Goal: Book appointment/travel/reservation

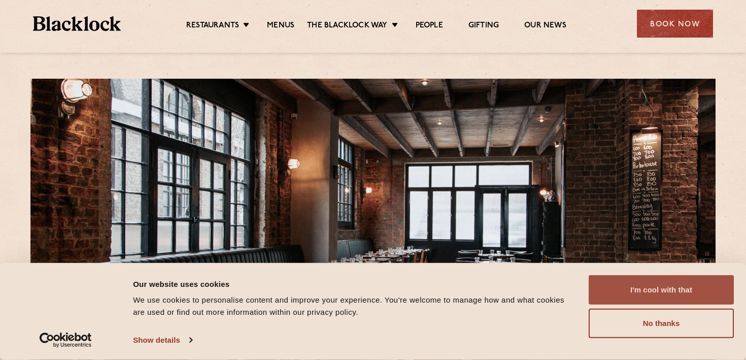
click at [664, 281] on button "I'm cool with that" at bounding box center [661, 289] width 145 height 29
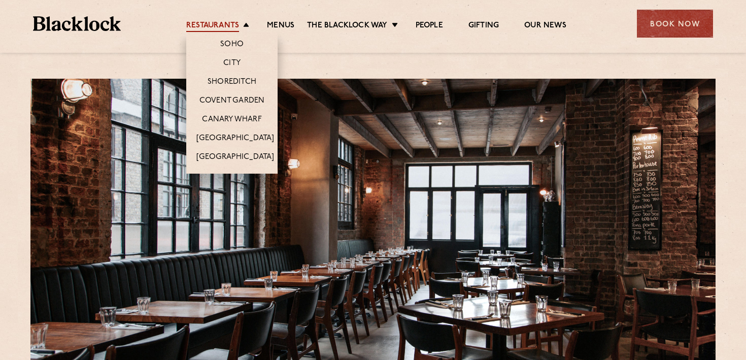
click at [230, 24] on link "Restaurants" at bounding box center [212, 26] width 53 height 11
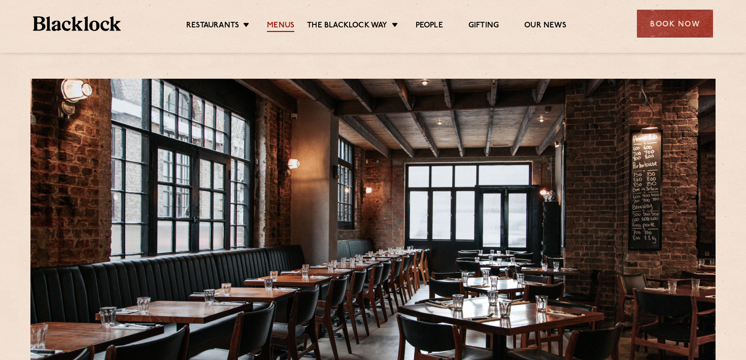
click at [287, 21] on link "Menus" at bounding box center [280, 26] width 27 height 11
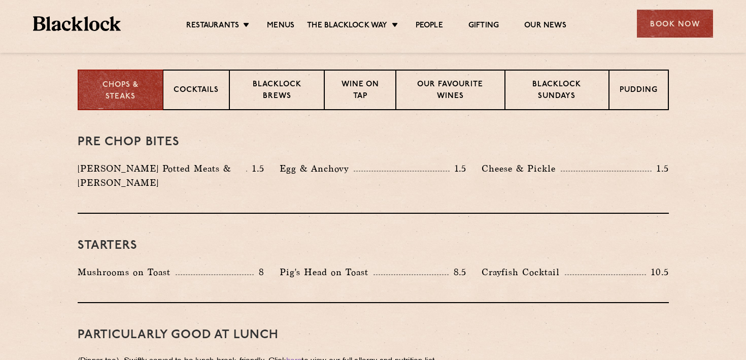
scroll to position [400, 0]
click at [522, 88] on p "Blacklock Sundays" at bounding box center [556, 91] width 82 height 24
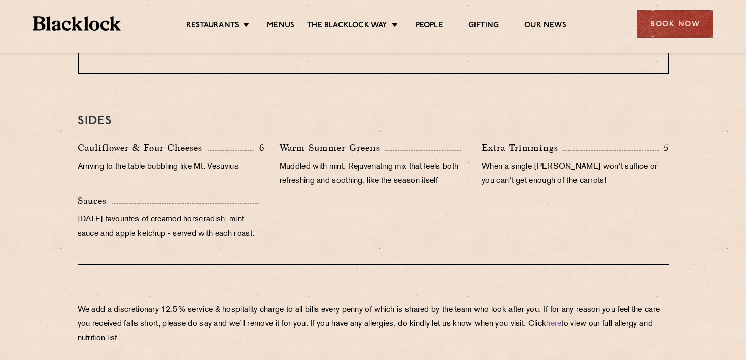
scroll to position [962, 0]
click at [684, 34] on div "Book Now" at bounding box center [675, 24] width 76 height 28
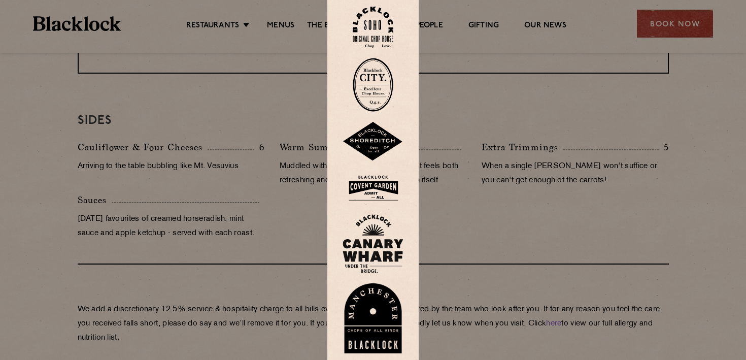
click at [370, 137] on img at bounding box center [372, 142] width 61 height 40
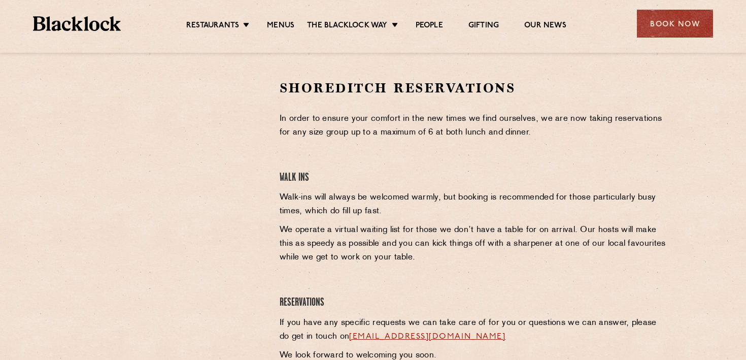
scroll to position [319, 0]
